Goal: Check status: Check status

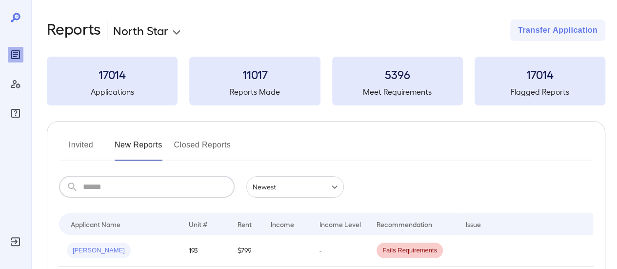
click at [115, 178] on input "text" at bounding box center [159, 186] width 152 height 21
type input "******"
click at [291, 255] on td at bounding box center [285, 251] width 49 height 32
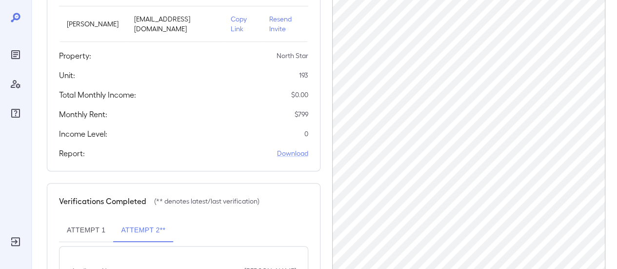
scroll to position [146, 0]
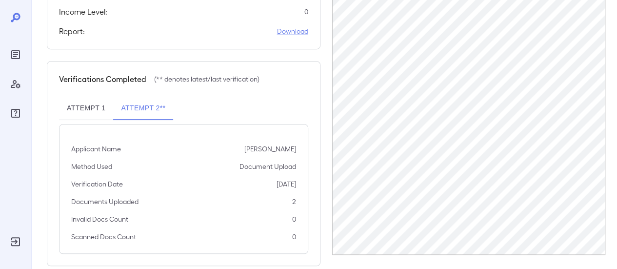
scroll to position [272, 0]
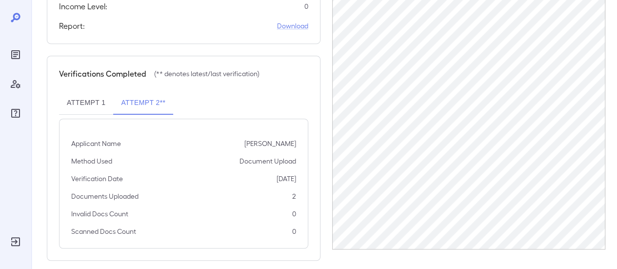
drag, startPoint x: 608, startPoint y: 28, endPoint x: 618, endPoint y: 87, distance: 60.4
